Goal: Transaction & Acquisition: Purchase product/service

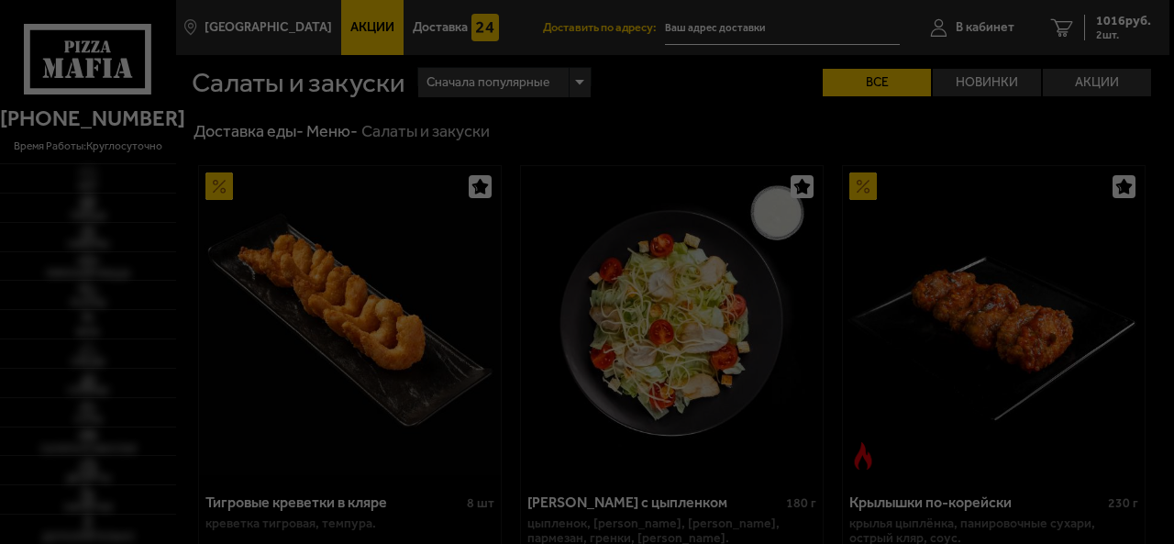
type input "[STREET_ADDRESS]"
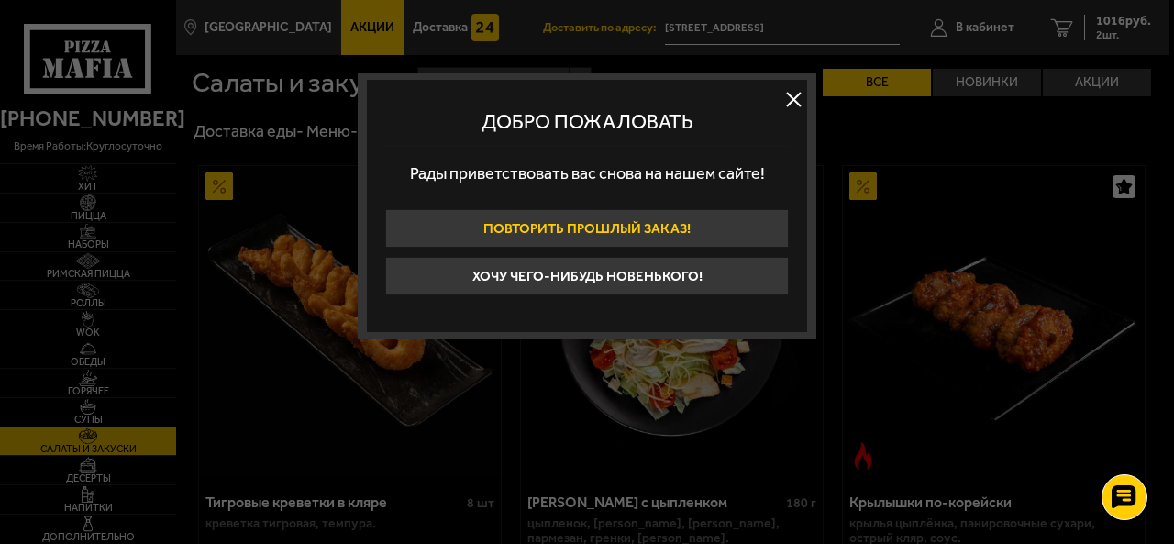
click at [653, 223] on button "Повторить прошлый заказ!" at bounding box center [587, 228] width 404 height 39
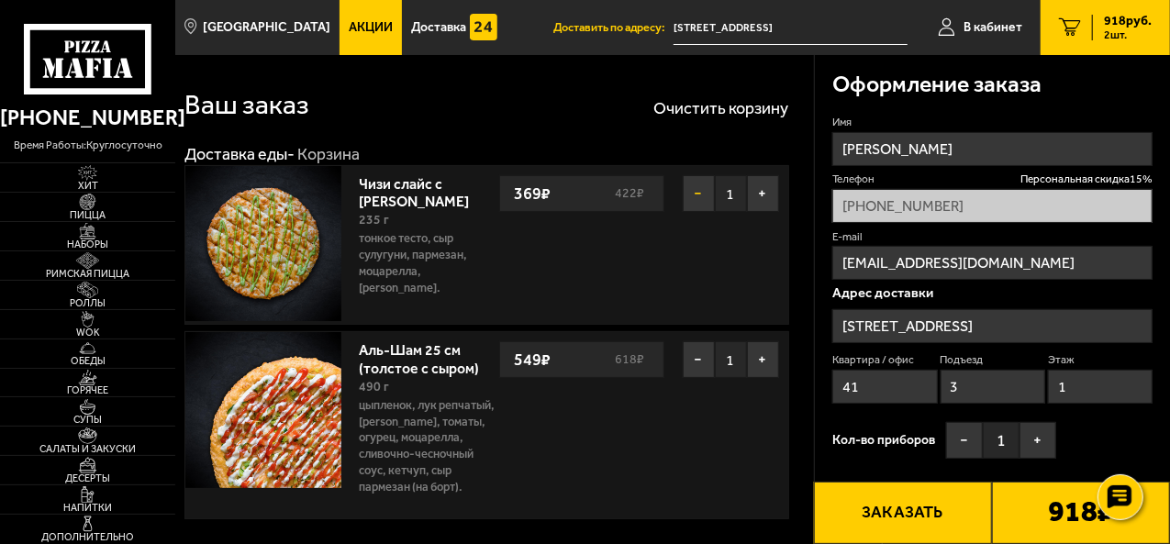
click at [698, 192] on button "−" at bounding box center [699, 193] width 32 height 37
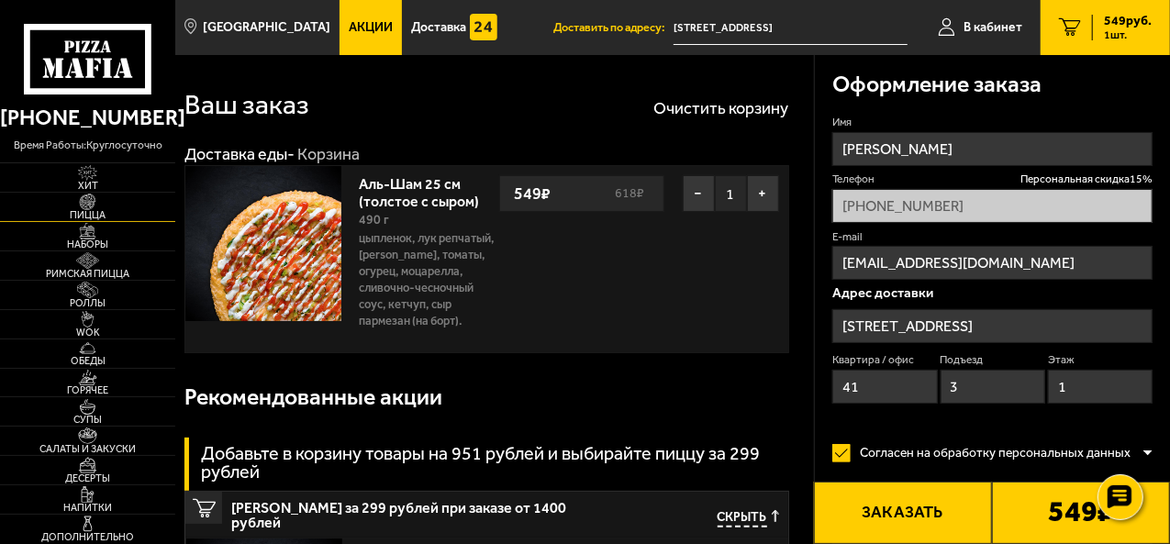
click at [87, 220] on span "Пицца" at bounding box center [87, 215] width 175 height 10
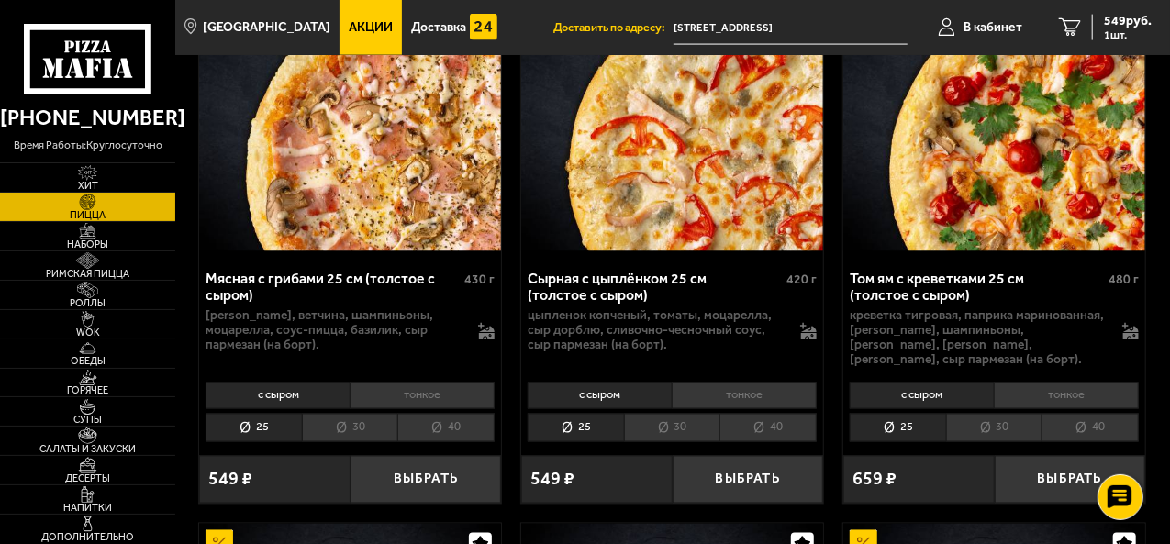
scroll to position [1467, 0]
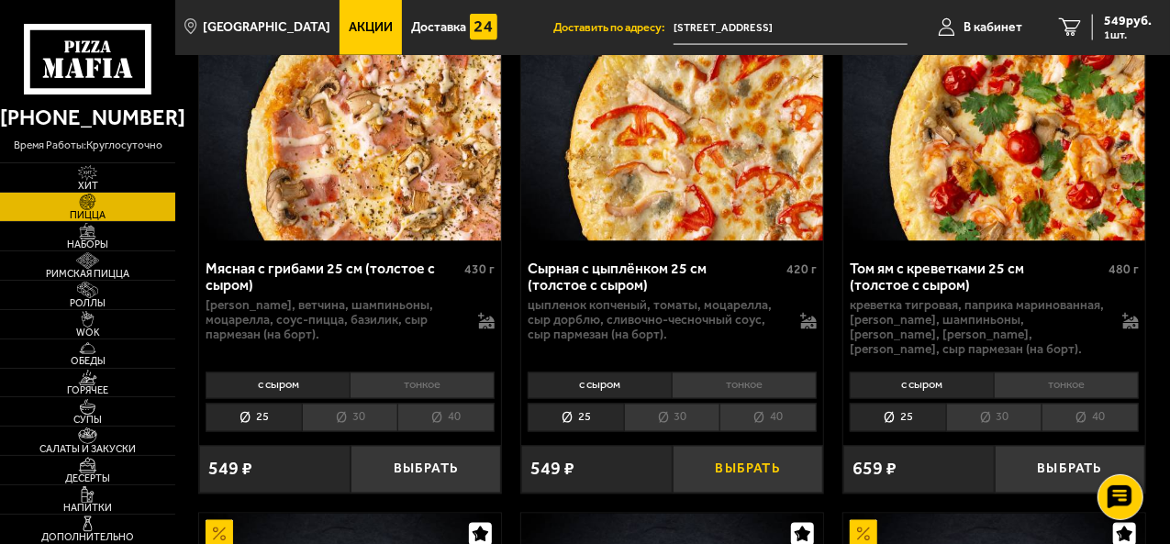
click at [735, 495] on button "Выбрать" at bounding box center [748, 470] width 151 height 49
click at [1116, 22] on span "1016 руб." at bounding box center [1123, 21] width 55 height 13
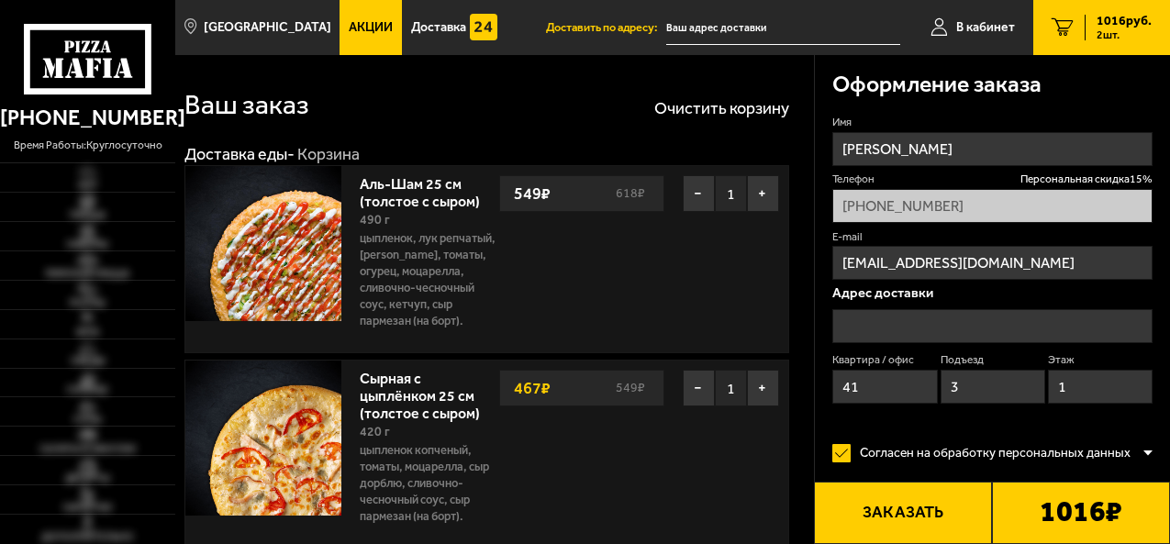
type input "[STREET_ADDRESS]"
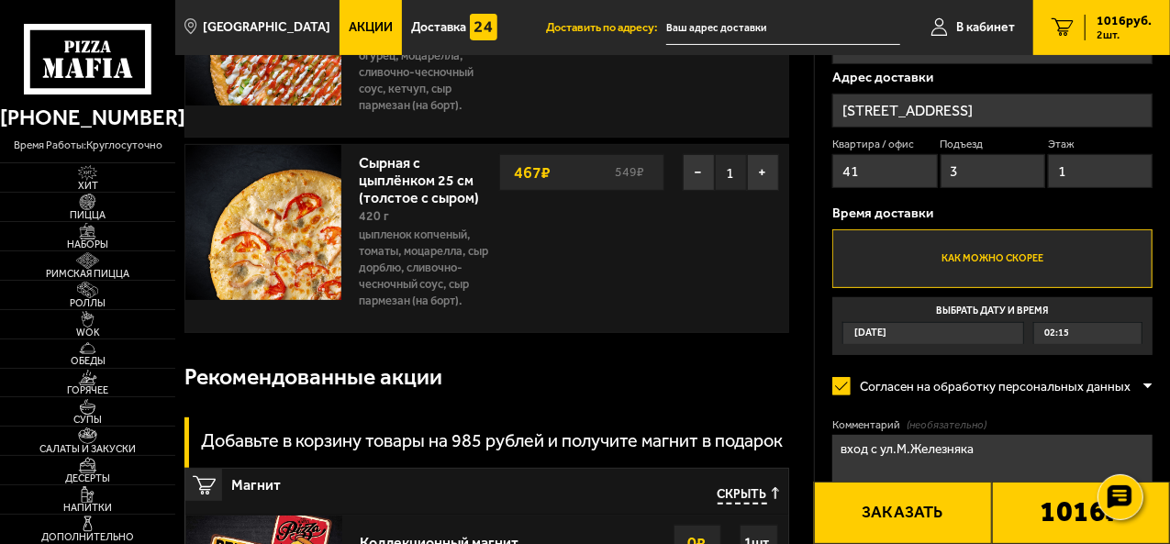
scroll to position [275, 0]
